Goal: Find specific page/section: Find specific page/section

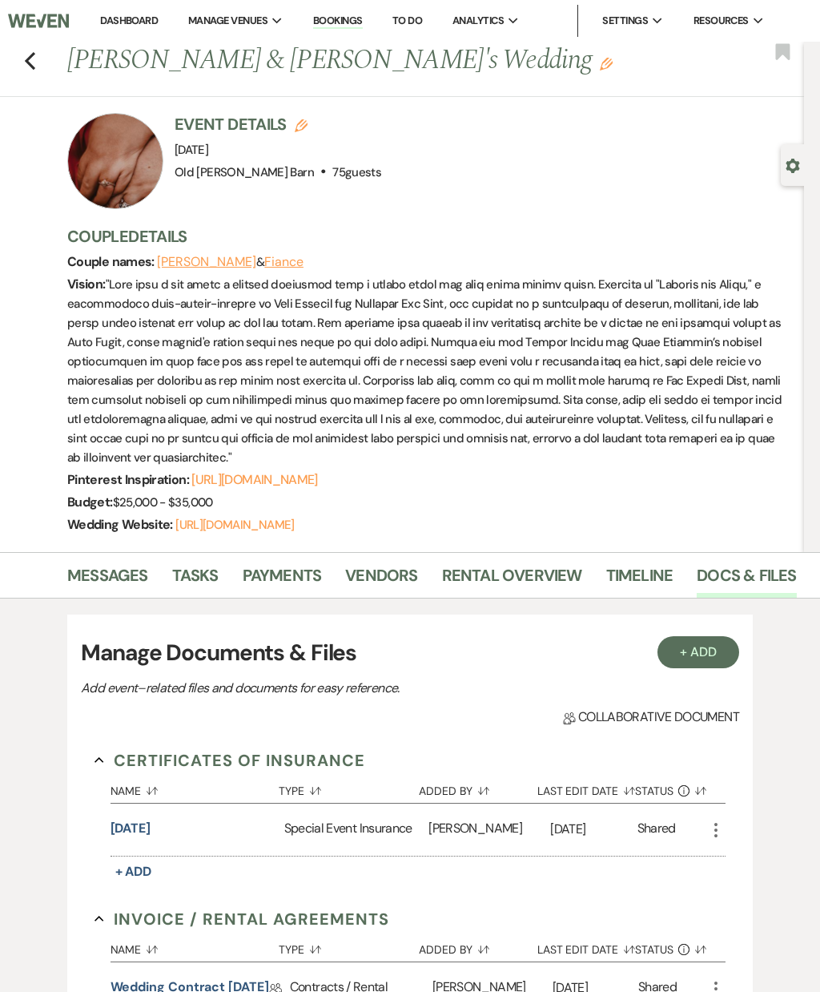
scroll to position [2, 0]
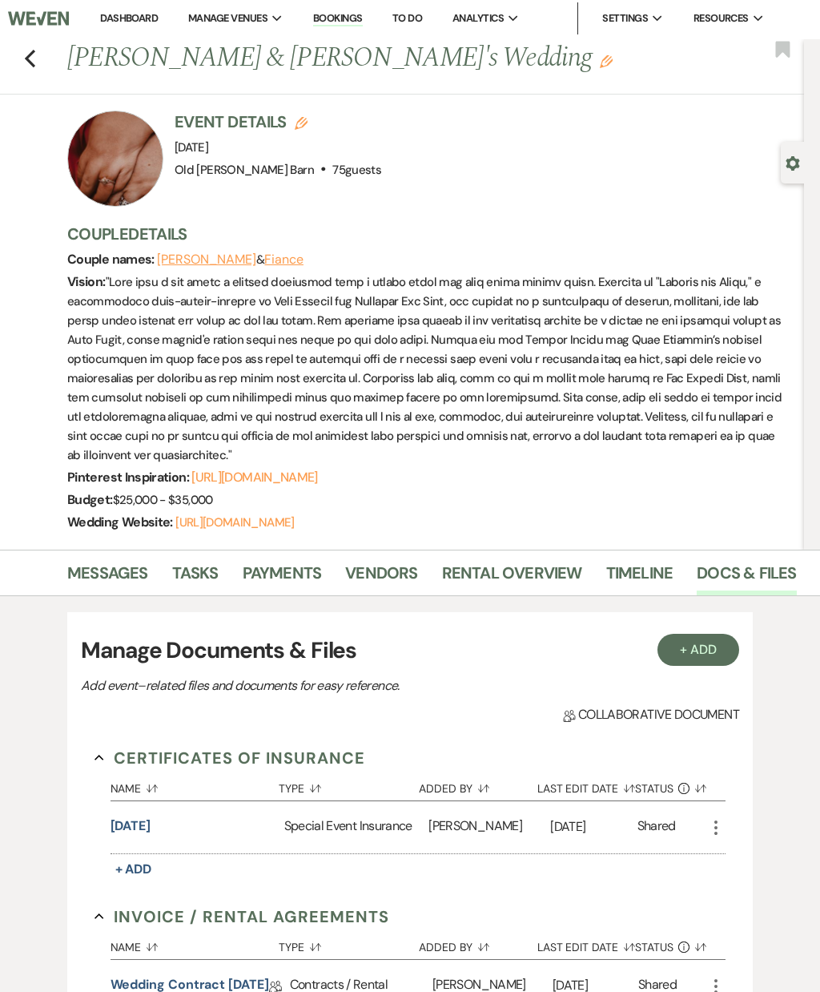
click at [26, 51] on icon "Previous" at bounding box center [30, 59] width 12 height 19
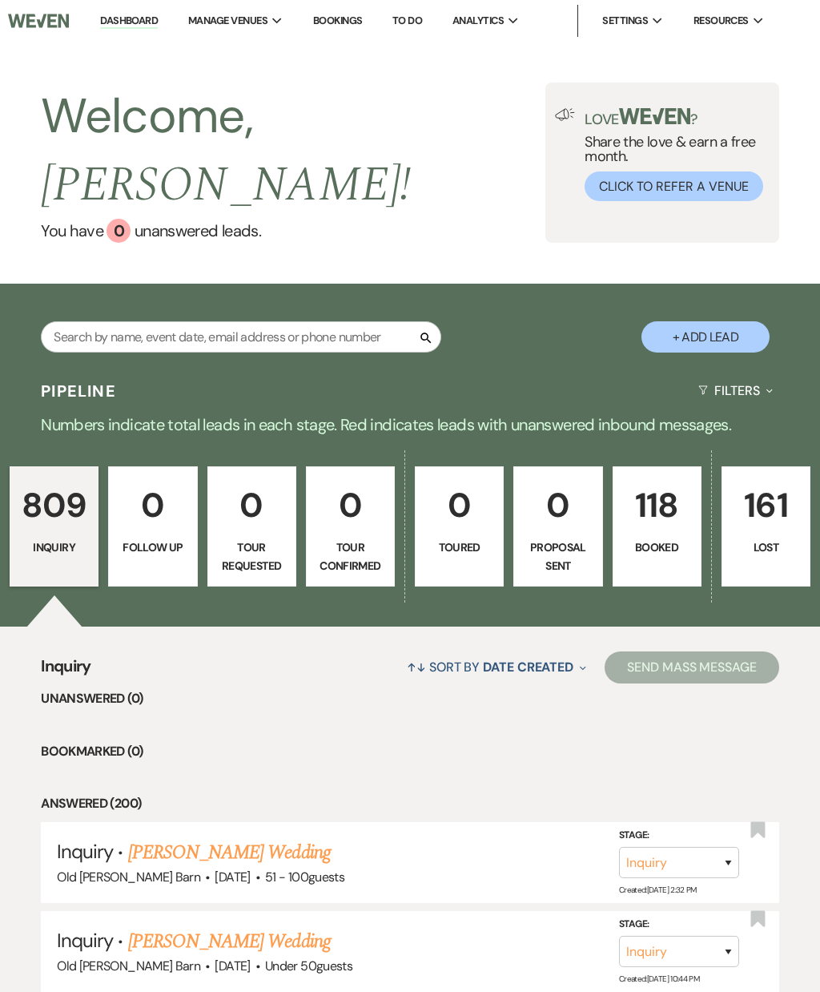
click at [663, 498] on link "118 Booked" at bounding box center [657, 526] width 89 height 120
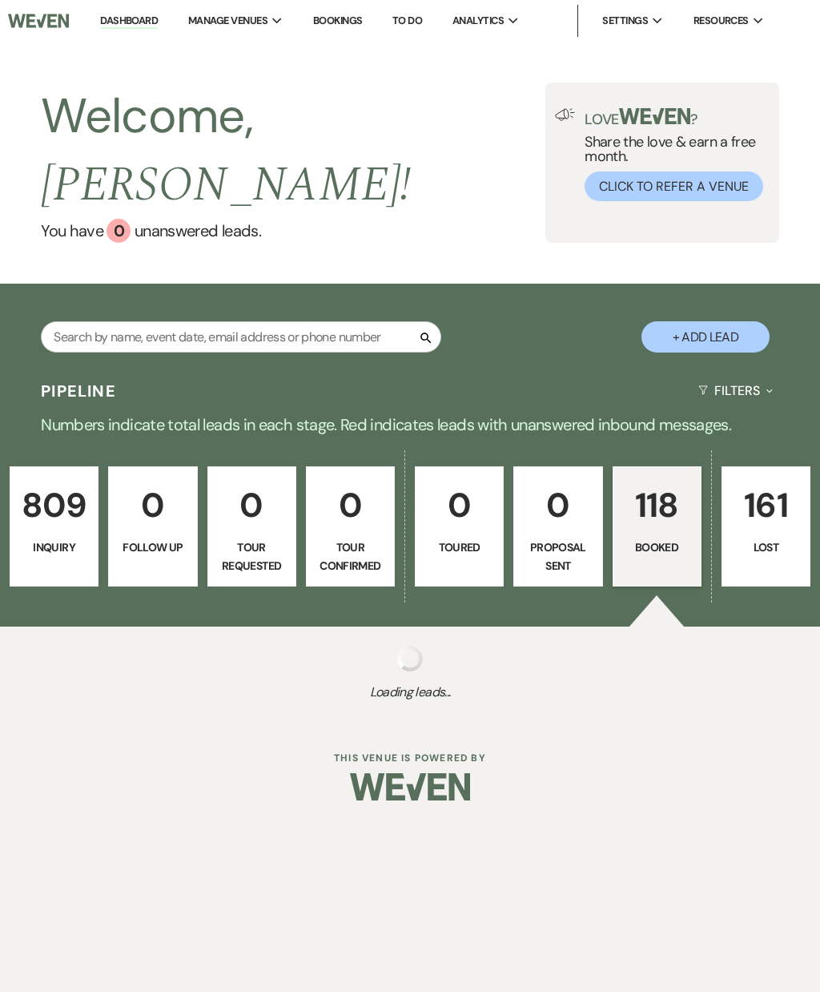
click at [663, 498] on link "118 Booked" at bounding box center [657, 526] width 89 height 120
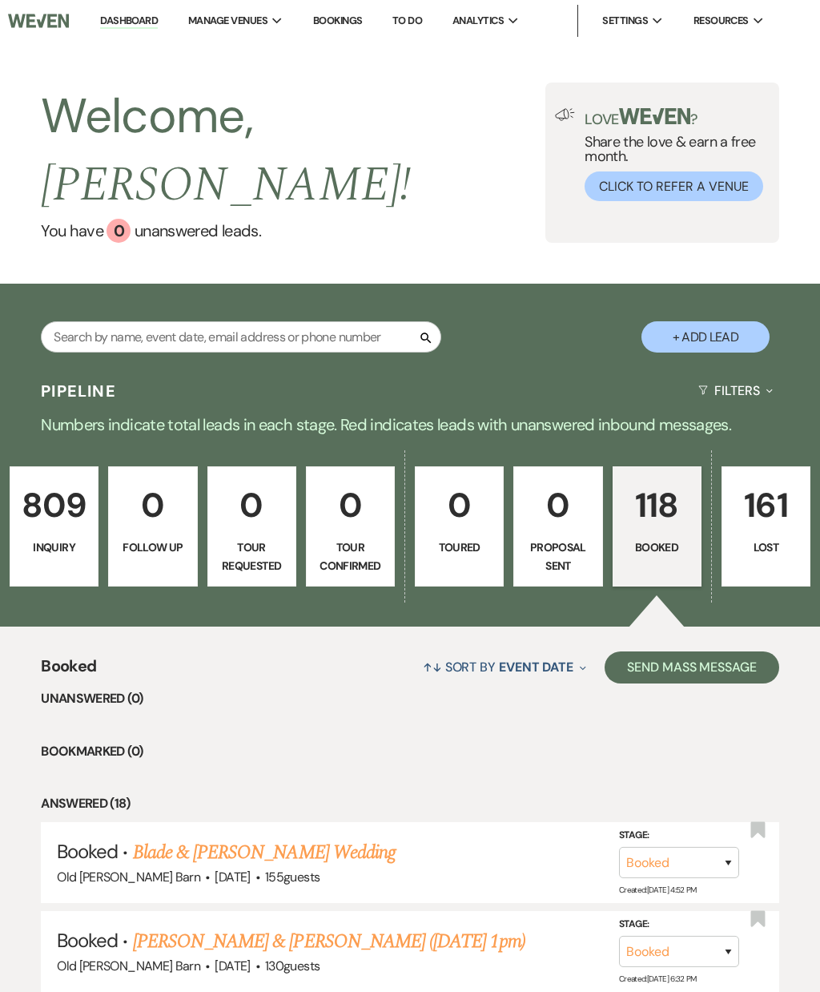
click at [333, 838] on link "Blade & [PERSON_NAME] Wedding" at bounding box center [264, 852] width 263 height 29
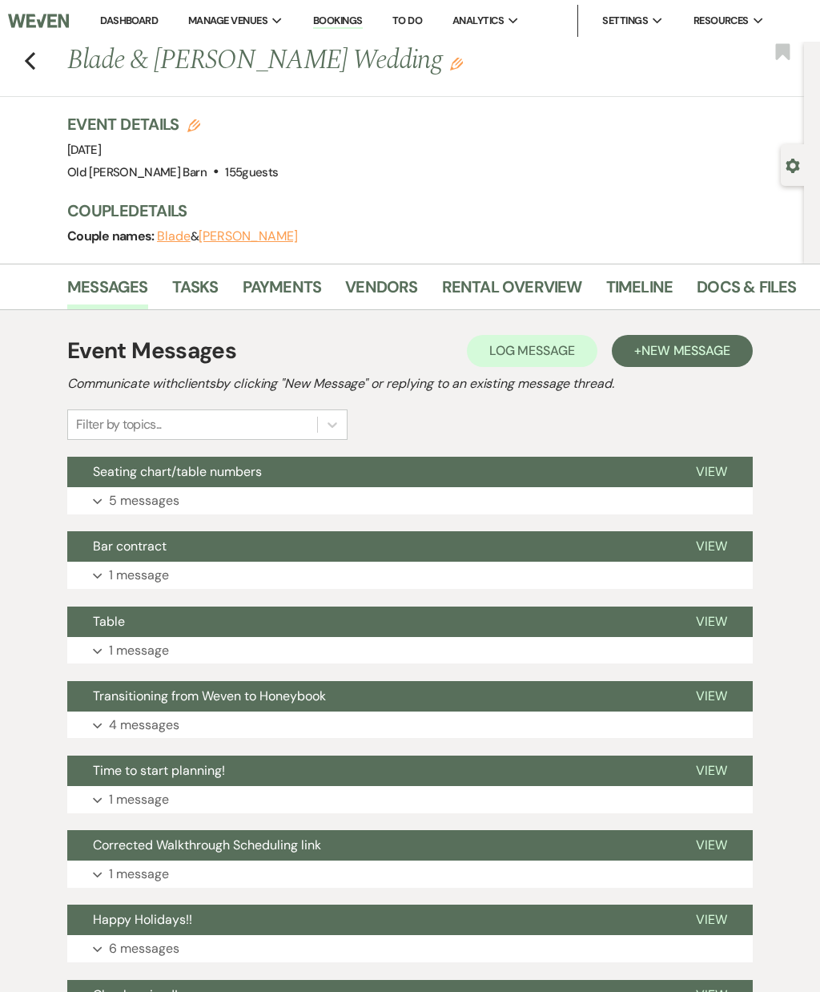
click at [739, 276] on link "Docs & Files" at bounding box center [746, 291] width 99 height 35
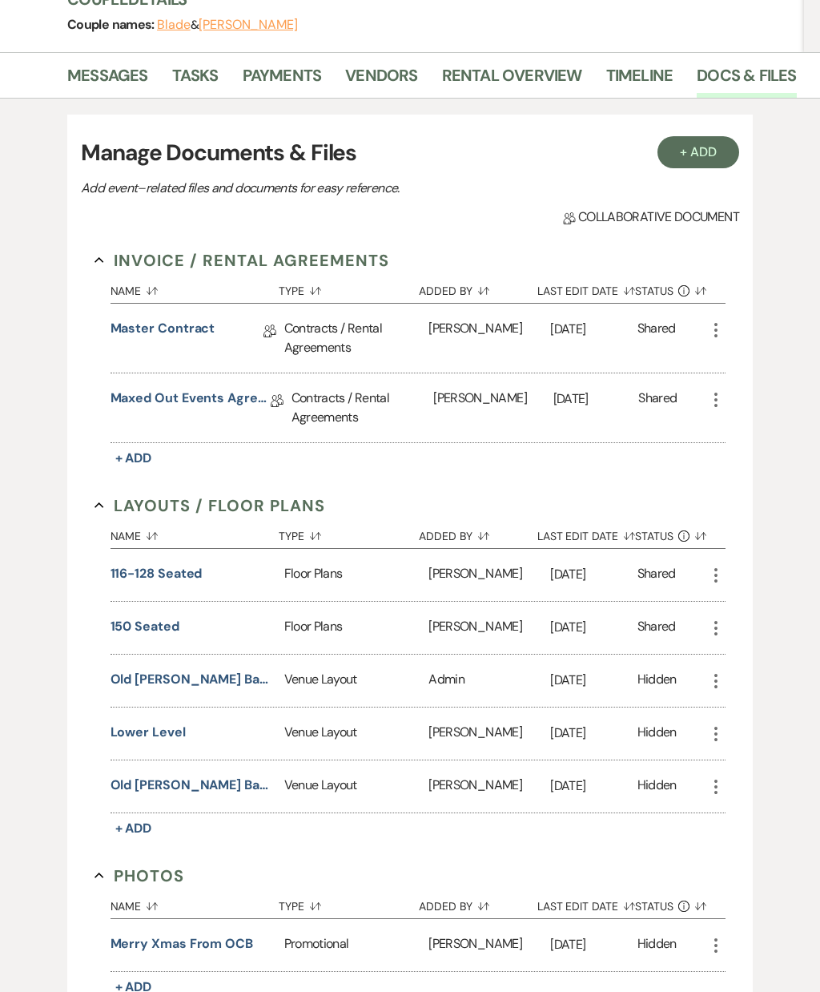
click at [193, 580] on button "116-128 seated" at bounding box center [157, 574] width 92 height 19
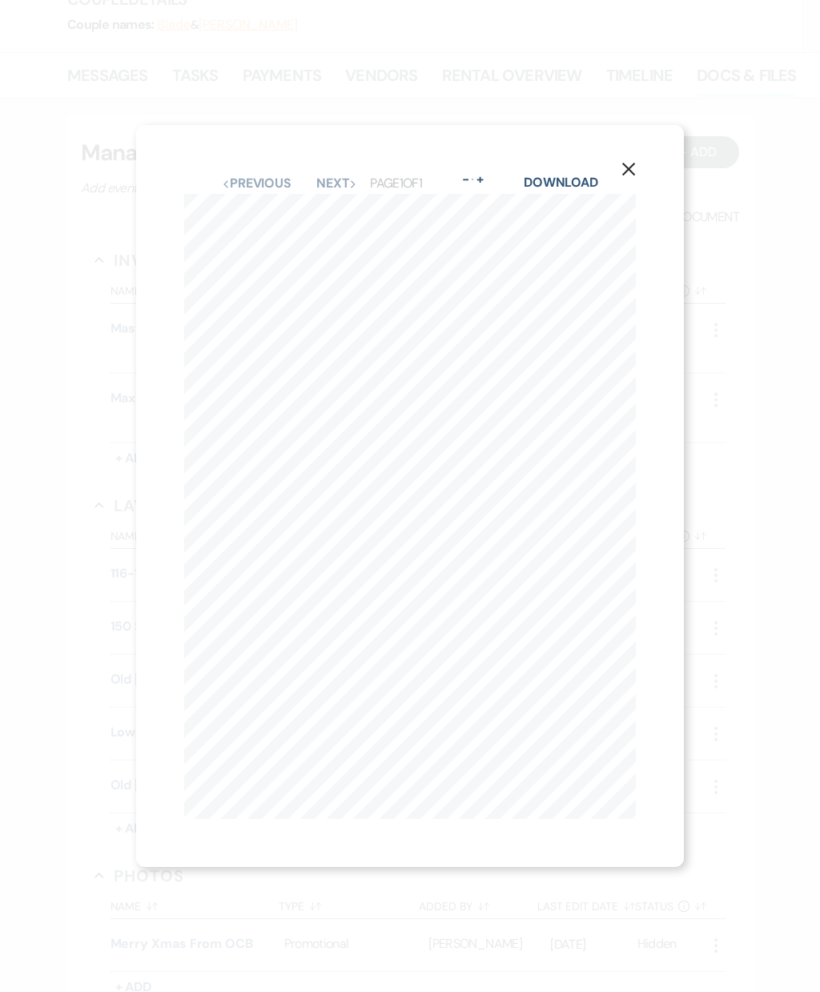
scroll to position [277, 0]
